Goal: Task Accomplishment & Management: Use online tool/utility

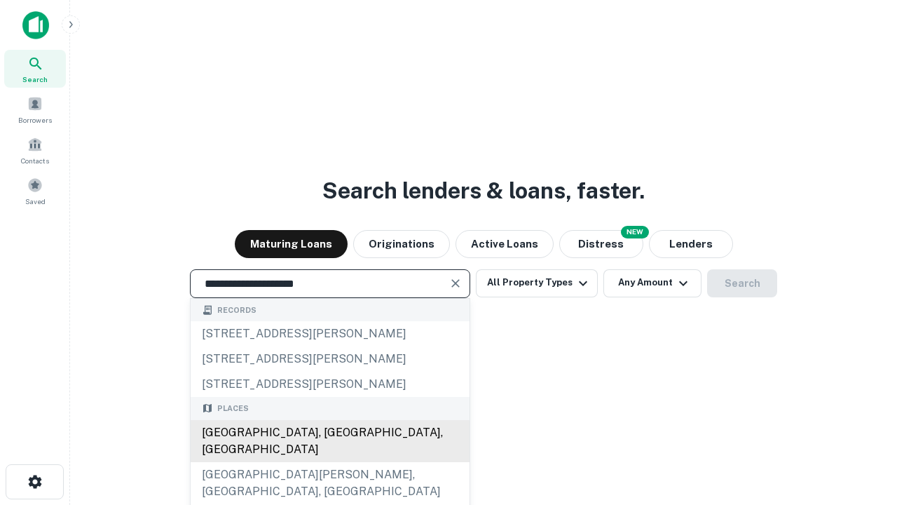
click at [329, 462] on div "[GEOGRAPHIC_DATA], [GEOGRAPHIC_DATA], [GEOGRAPHIC_DATA]" at bounding box center [330, 441] width 279 height 42
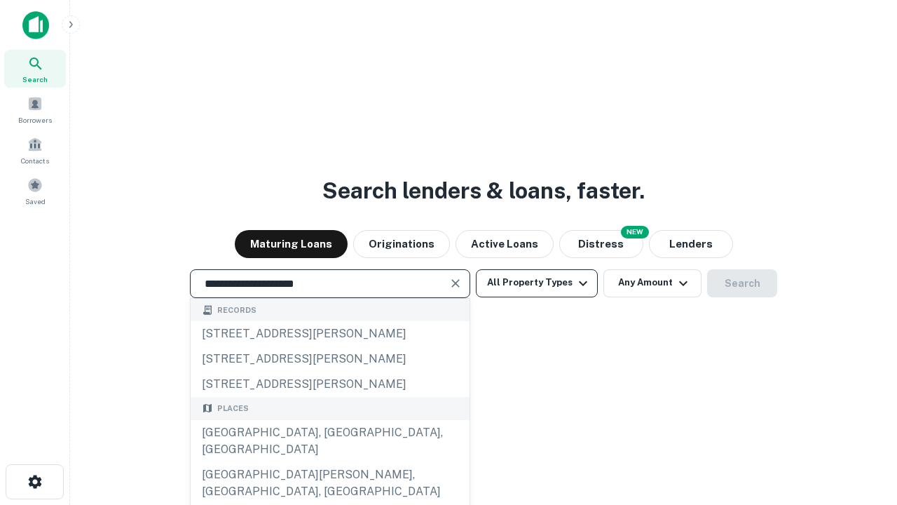
type input "**********"
click at [537, 282] on button "All Property Types" at bounding box center [537, 283] width 122 height 28
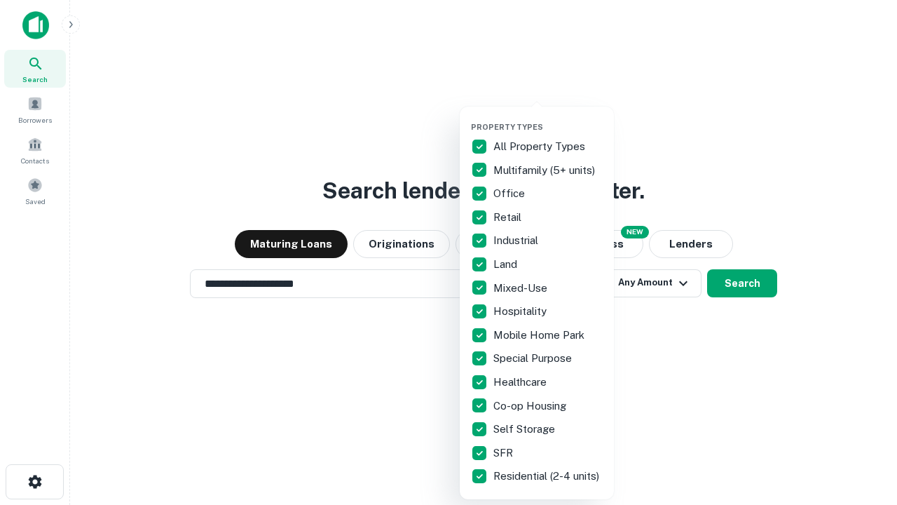
click at [548, 118] on button "button" at bounding box center [548, 118] width 154 height 1
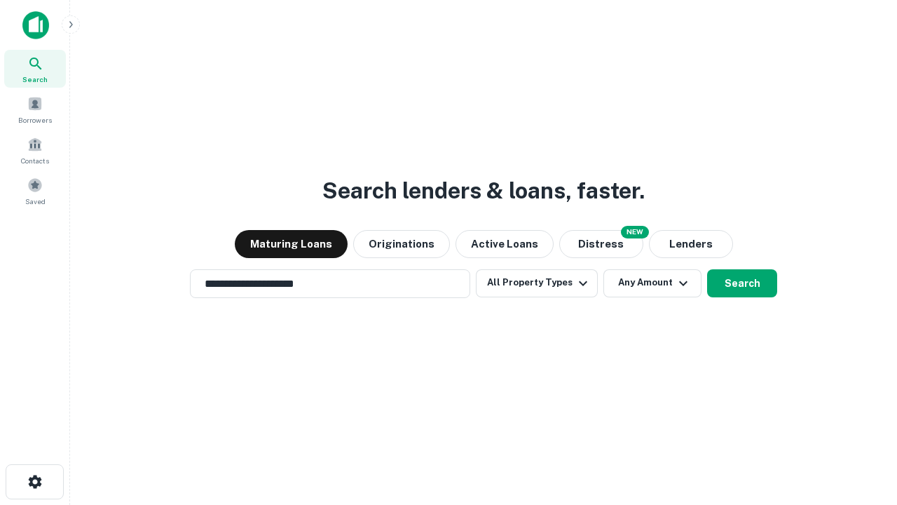
scroll to position [22, 0]
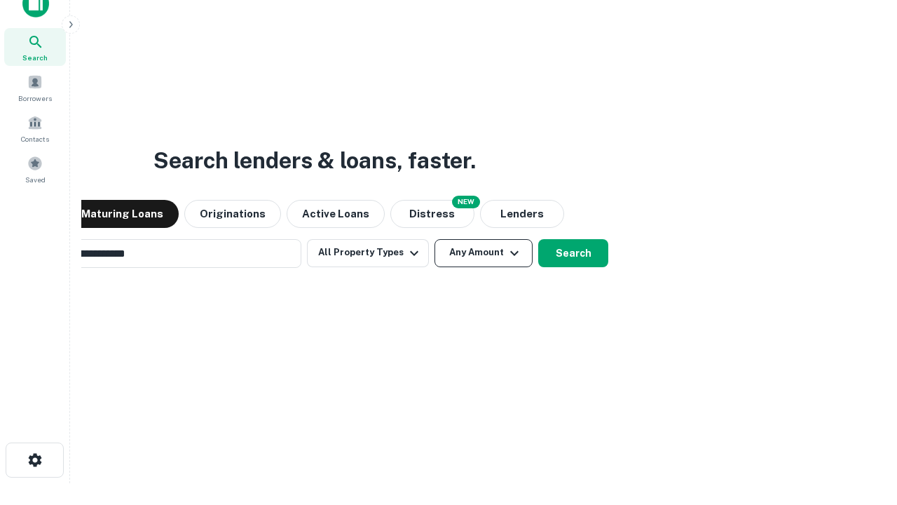
click at [435, 239] on button "Any Amount" at bounding box center [484, 253] width 98 height 28
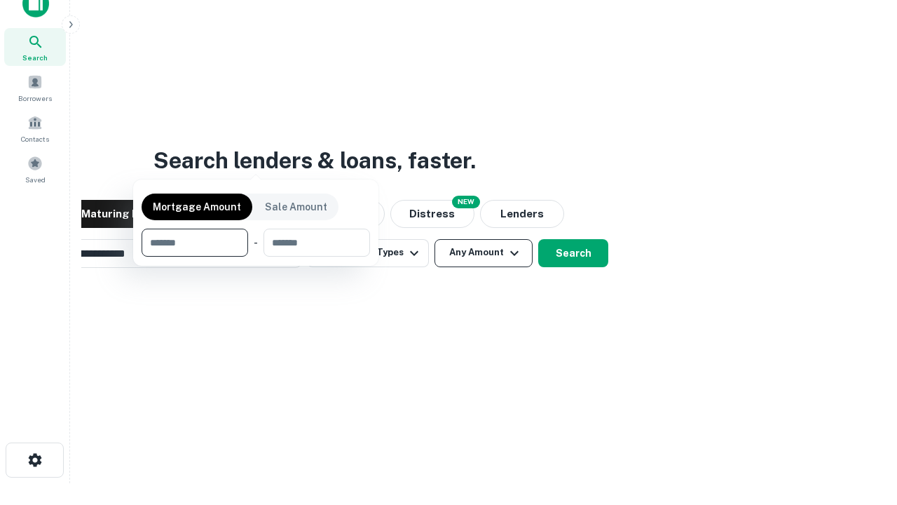
scroll to position [101, 397]
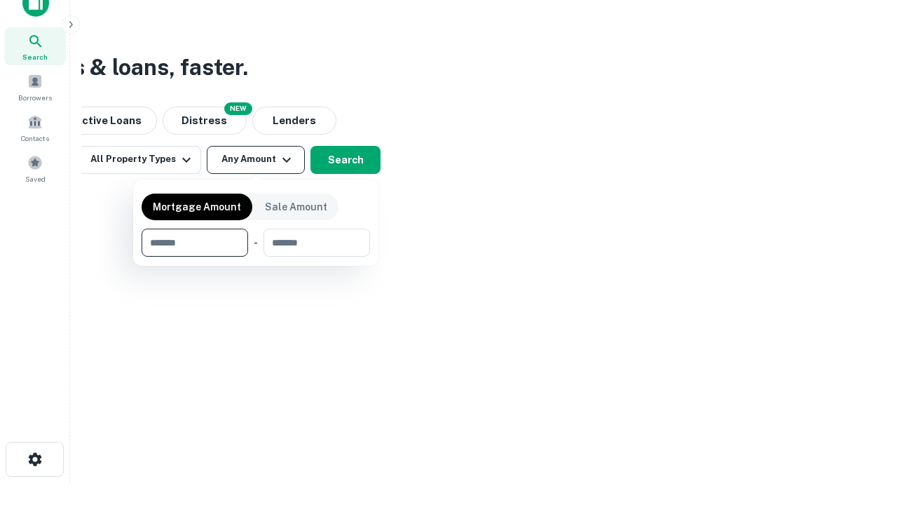
type input "*******"
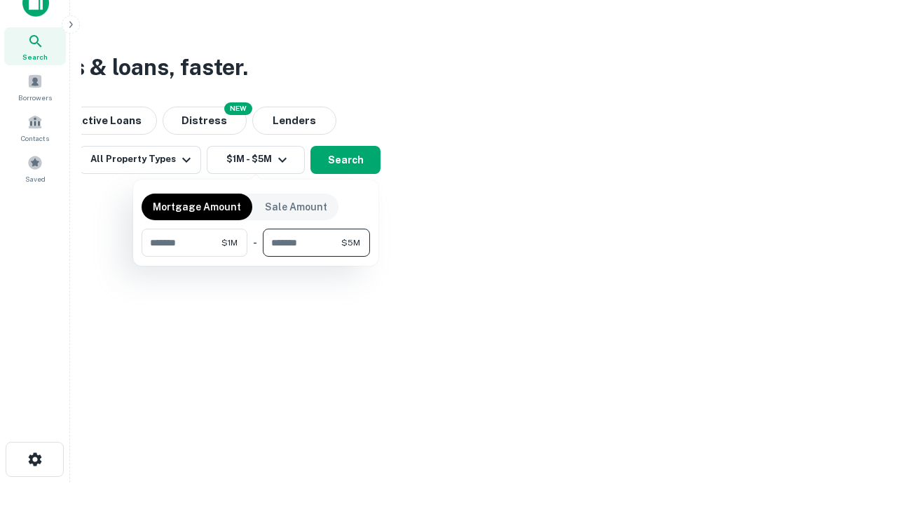
type input "*******"
click at [256, 257] on button "button" at bounding box center [256, 257] width 229 height 1
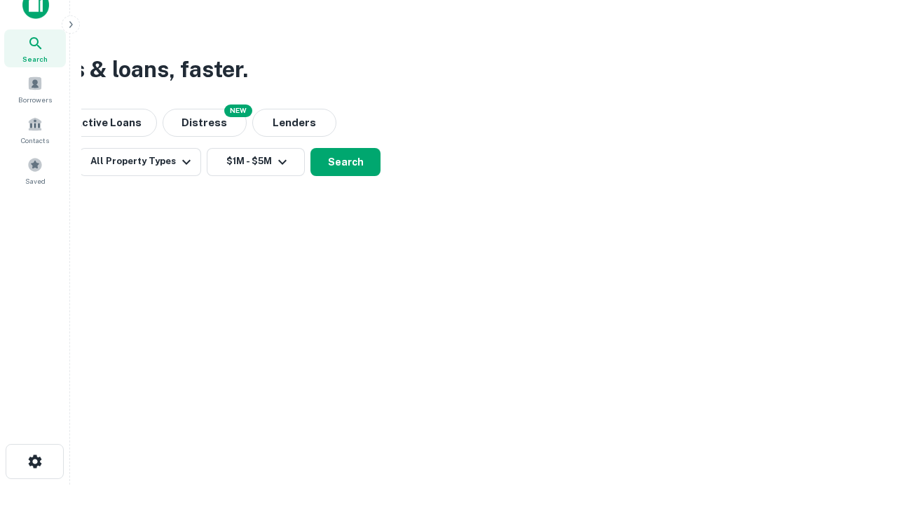
scroll to position [8, 259]
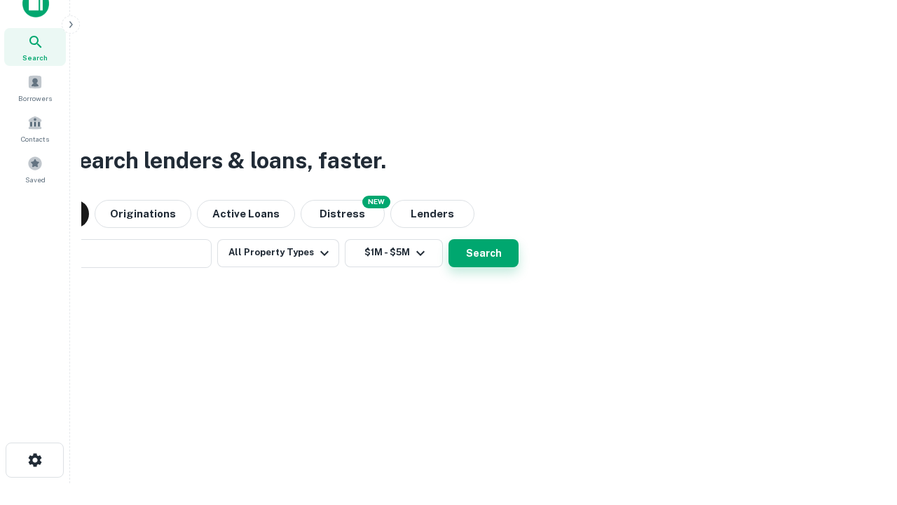
click at [449, 239] on button "Search" at bounding box center [484, 253] width 70 height 28
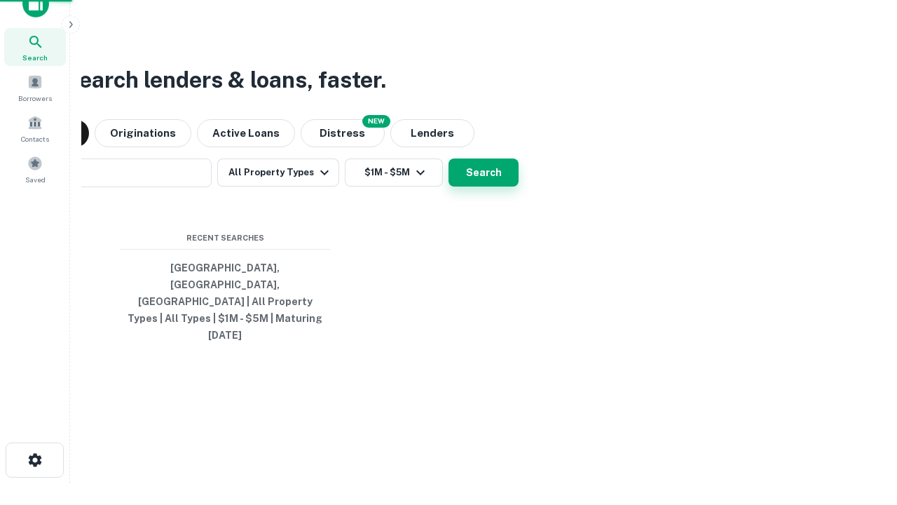
scroll to position [37, 397]
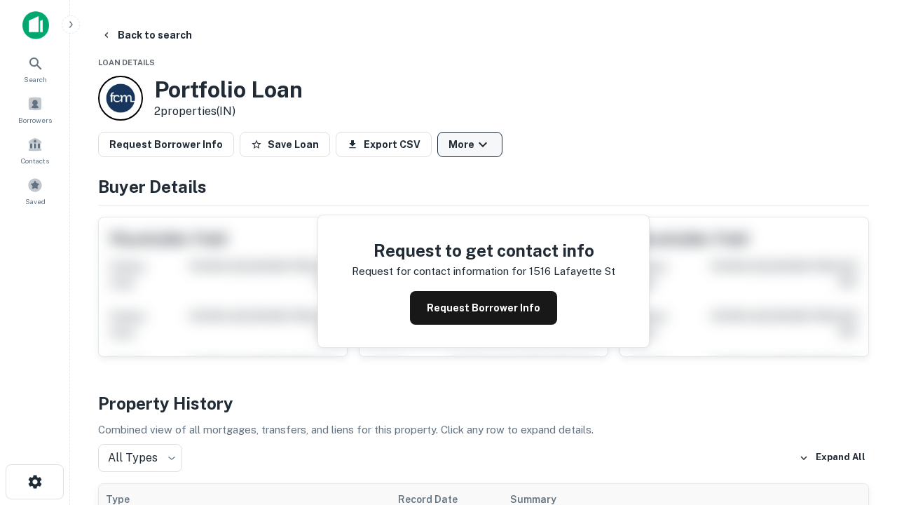
click at [470, 144] on button "More" at bounding box center [469, 144] width 65 height 25
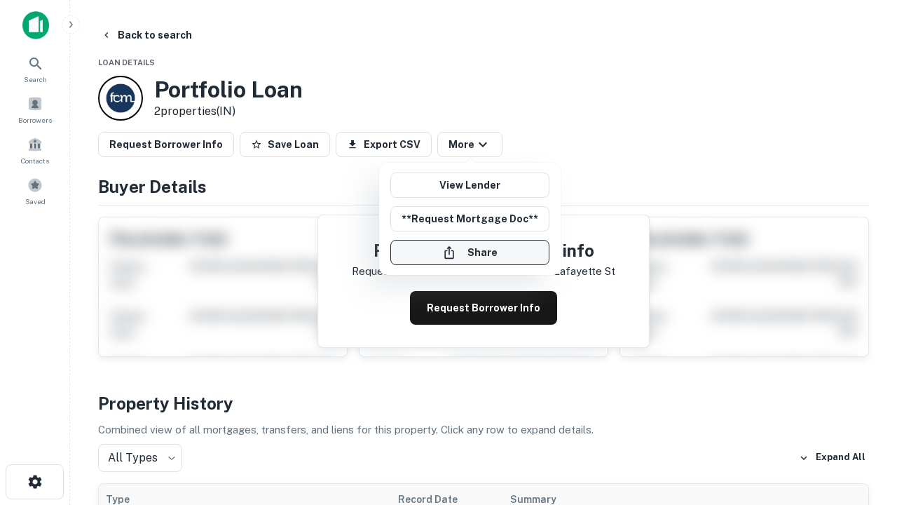
click at [470, 252] on button "Share" at bounding box center [469, 252] width 159 height 25
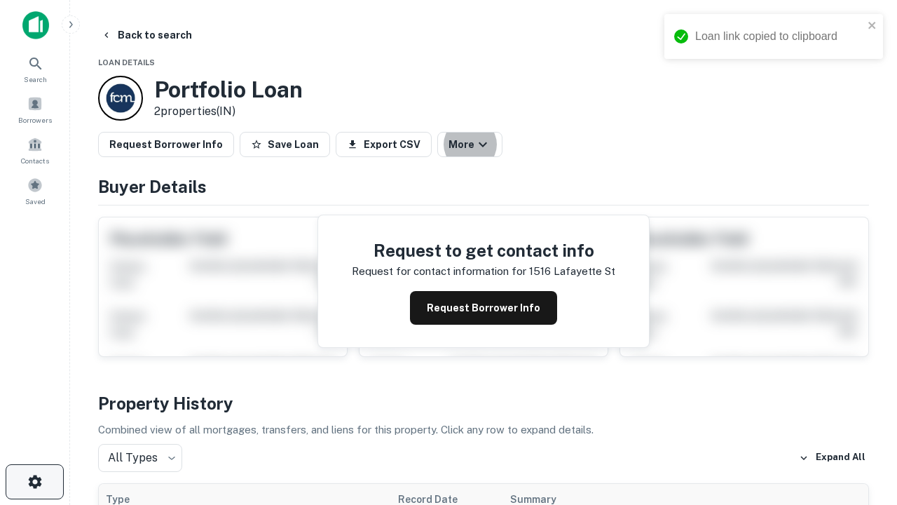
click at [34, 482] on icon "button" at bounding box center [35, 481] width 17 height 17
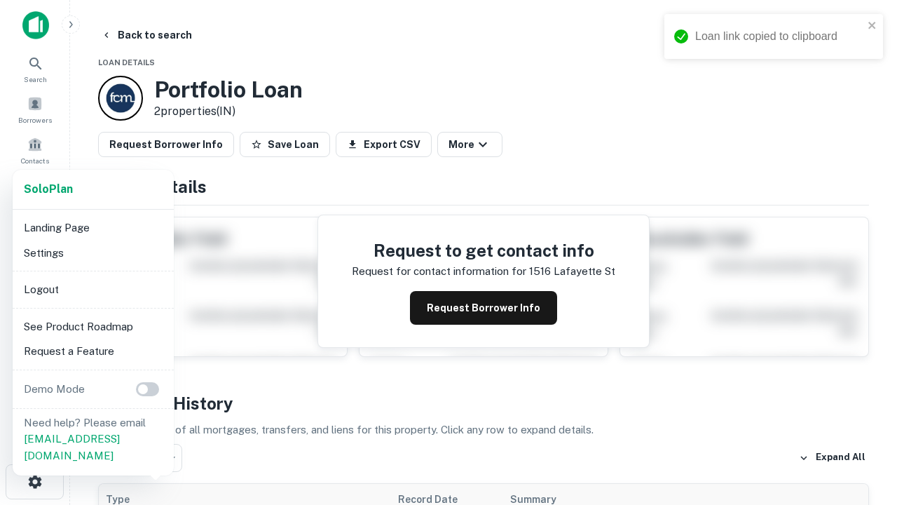
click at [93, 289] on li "Logout" at bounding box center [93, 289] width 150 height 25
